Goal: Transaction & Acquisition: Obtain resource

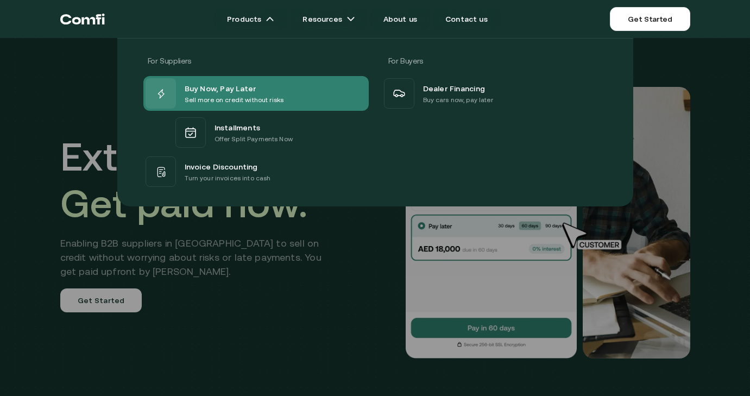
click at [226, 100] on p "Sell more on credit without risks" at bounding box center [234, 100] width 99 height 11
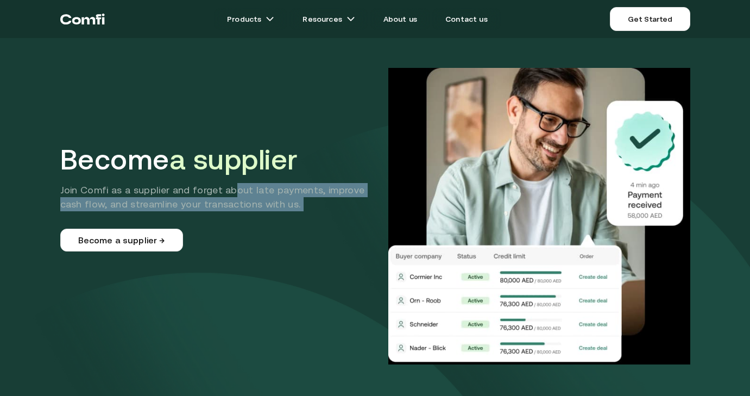
drag, startPoint x: 233, startPoint y: 189, endPoint x: 313, endPoint y: 212, distance: 83.1
click at [313, 212] on div "Become a supplier Join Comfi as a supplier and forget about late payments, impr…" at bounding box center [219, 197] width 318 height 109
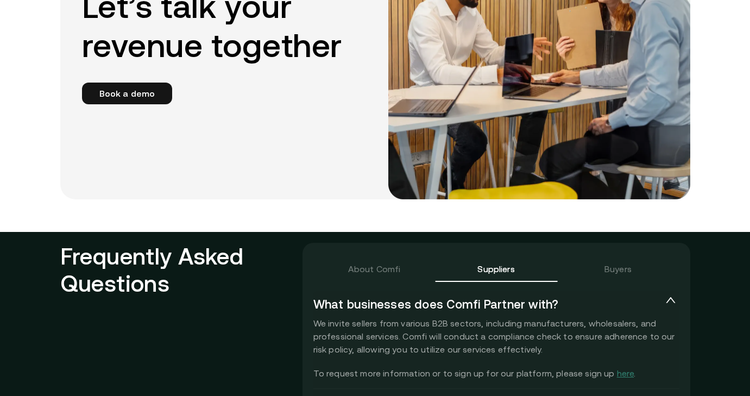
scroll to position [2130, 0]
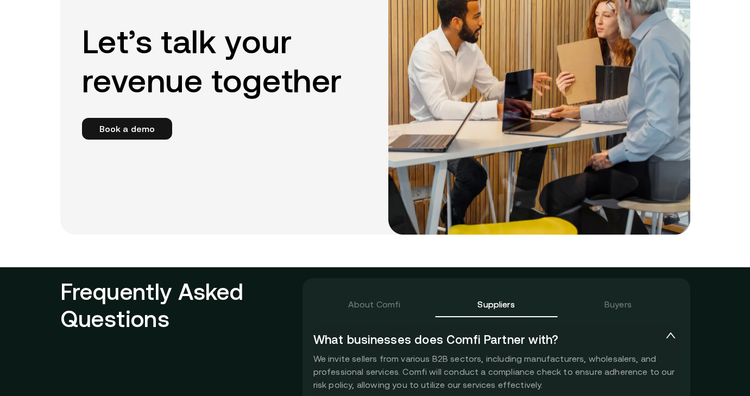
click at [139, 140] on div "Let’s talk your revenue together Book a demo" at bounding box center [375, 81] width 630 height 308
click at [138, 135] on link "Book a demo" at bounding box center [127, 129] width 91 height 22
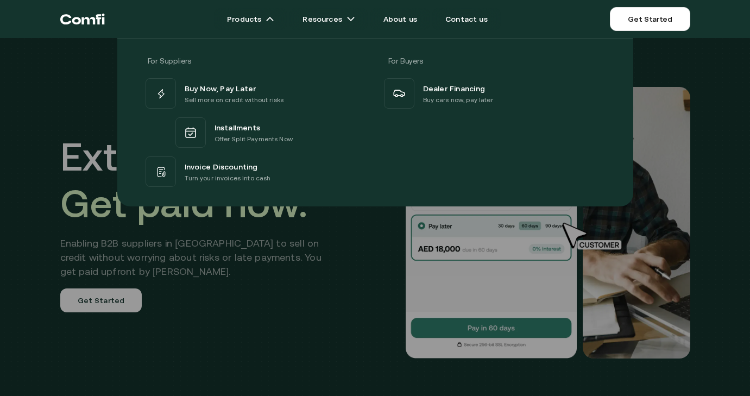
click at [261, 327] on div at bounding box center [375, 236] width 750 height 396
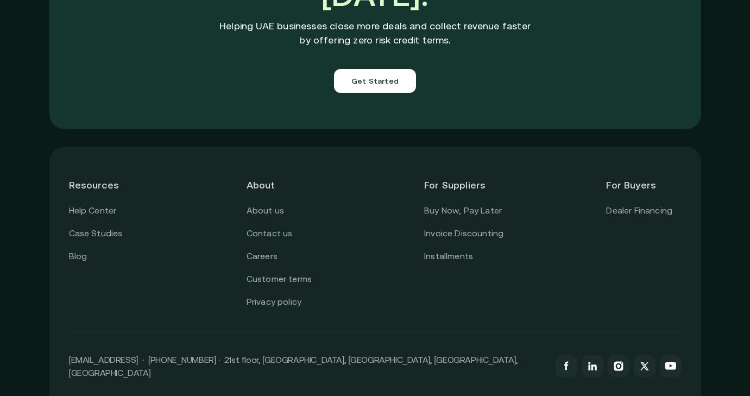
scroll to position [3886, 0]
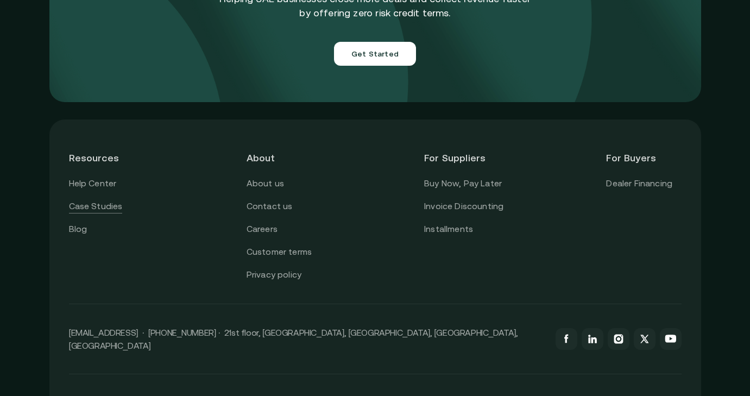
click at [96, 199] on link "Case Studies" at bounding box center [96, 206] width 54 height 14
